Goal: Complete application form

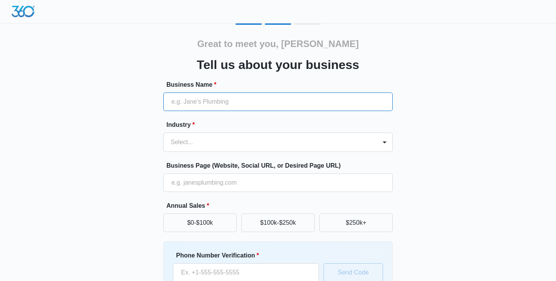
click at [279, 101] on input "Business Name *" at bounding box center [277, 102] width 229 height 19
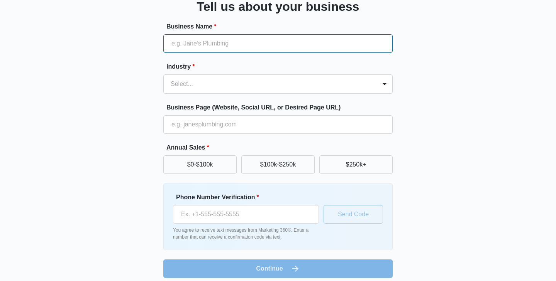
scroll to position [57, 0]
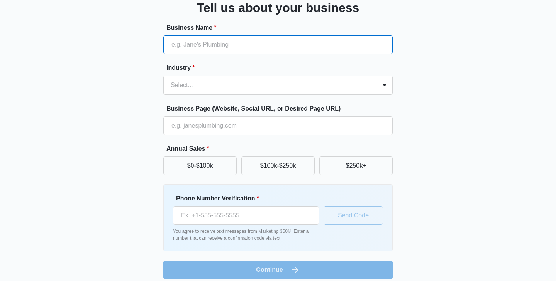
click at [354, 39] on input "Business Name *" at bounding box center [277, 45] width 229 height 19
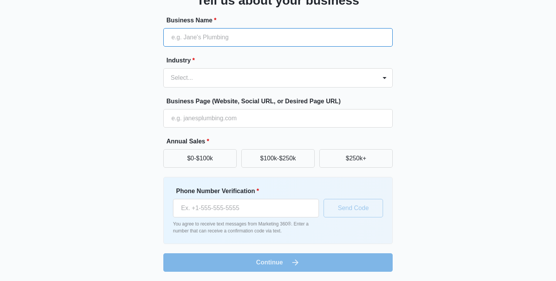
scroll to position [64, 0]
paste input "[PERSON_NAME] DUI & Criminal Defense Attorneys"
type input "[PERSON_NAME] DUI & Criminal Defense Attorneys"
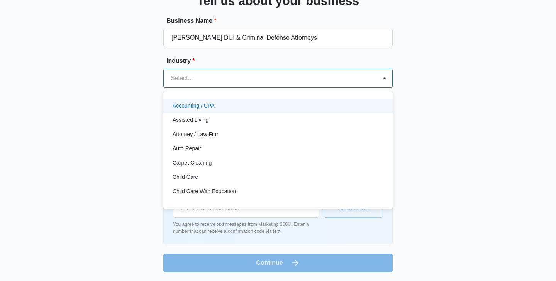
click at [181, 81] on div at bounding box center [269, 78] width 196 height 11
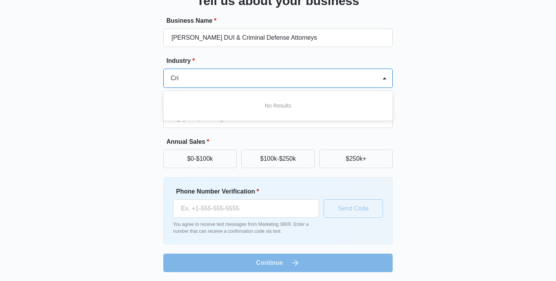
scroll to position [0, 0]
type input "C"
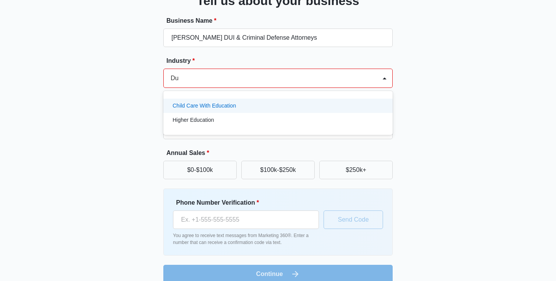
type input "D"
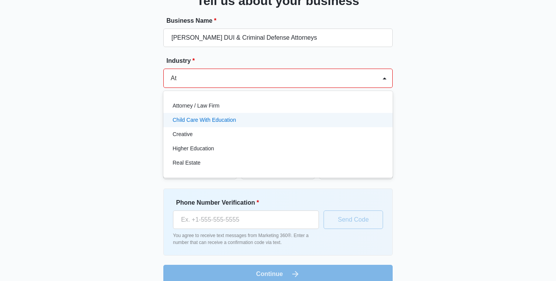
type input "Att"
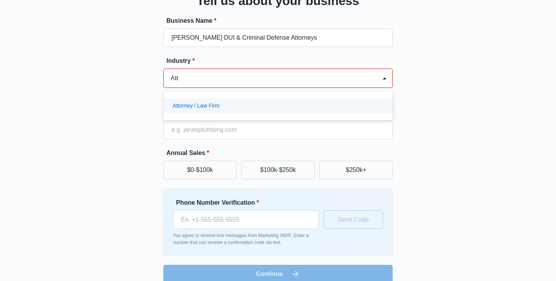
click at [205, 108] on p "Attorney / Law Firm" at bounding box center [196, 106] width 47 height 8
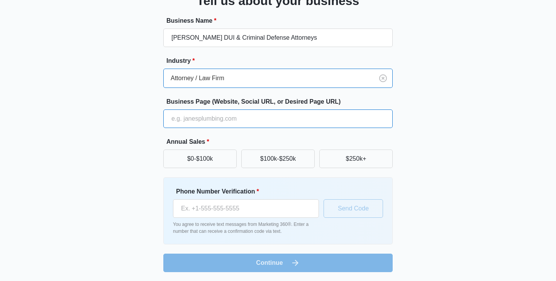
click at [205, 121] on input "Business Page (Website, Social URL, or Desired Page URL)" at bounding box center [277, 119] width 229 height 19
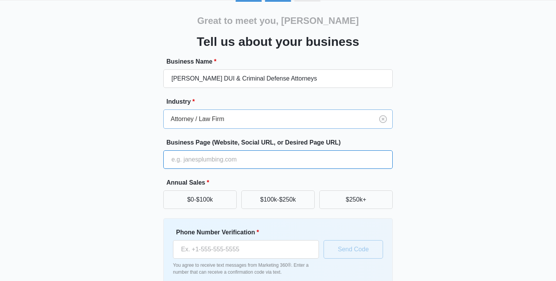
scroll to position [24, 0]
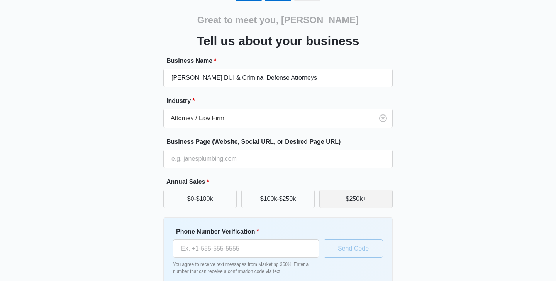
click at [367, 196] on button "$250k+" at bounding box center [355, 199] width 73 height 19
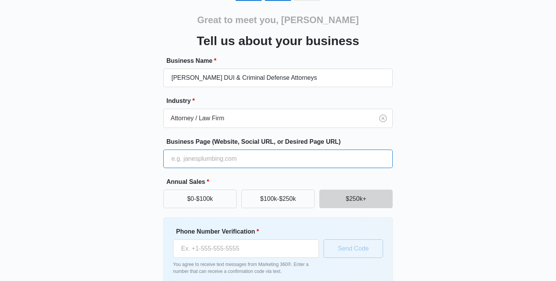
click at [254, 168] on input "Business Page (Website, Social URL, or Desired Page URL)" at bounding box center [277, 159] width 229 height 19
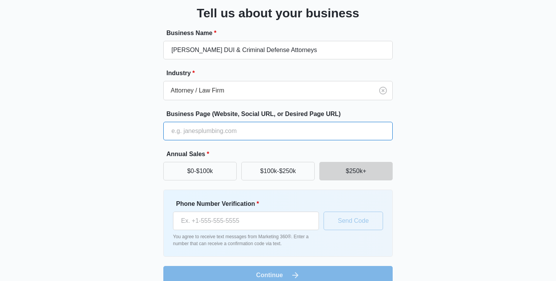
scroll to position [50, 0]
